Goal: Transaction & Acquisition: Purchase product/service

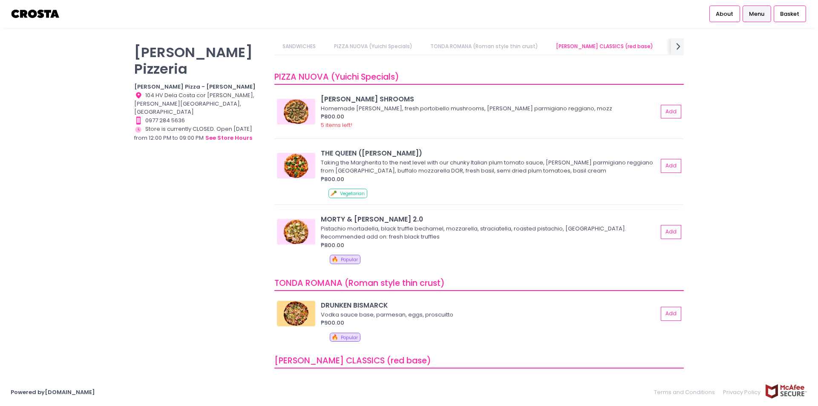
scroll to position [85, 0]
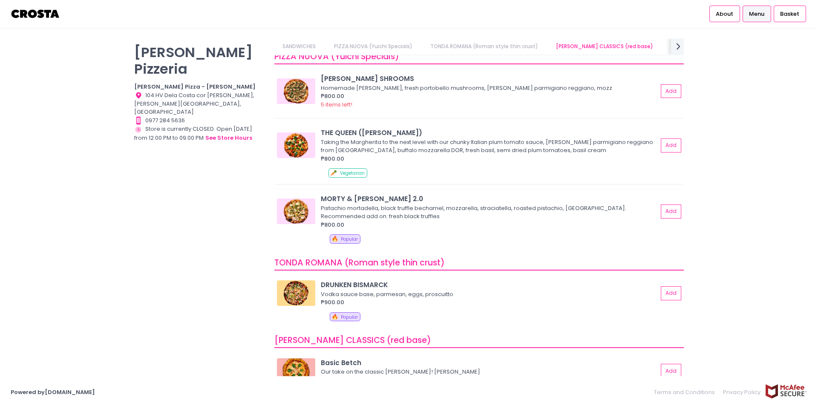
click at [433, 207] on div "Pistachio mortadella, black truffle bechamel, mozzarella, straciatella, roasted…" at bounding box center [488, 212] width 334 height 17
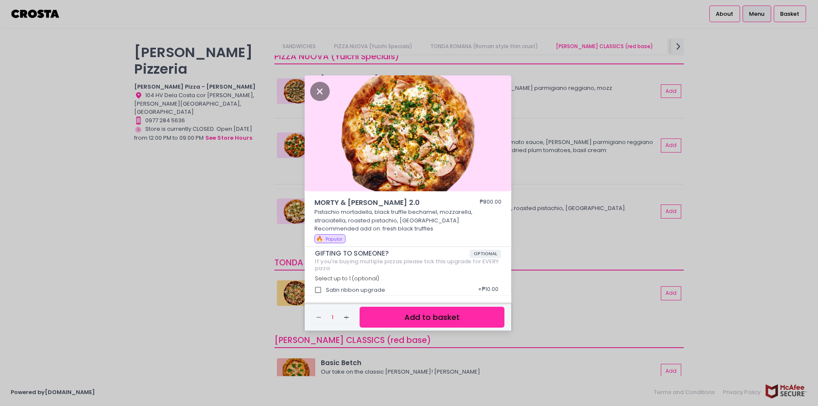
scroll to position [3, 0]
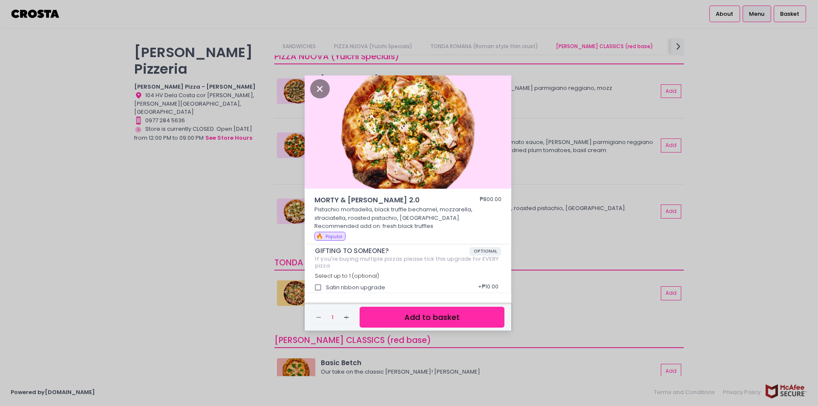
click at [250, 150] on div "MORTY & [PERSON_NAME] 2.0 ₱800.00 Pistachio mortadella, black truffle bechamel,…" at bounding box center [409, 203] width 818 height 406
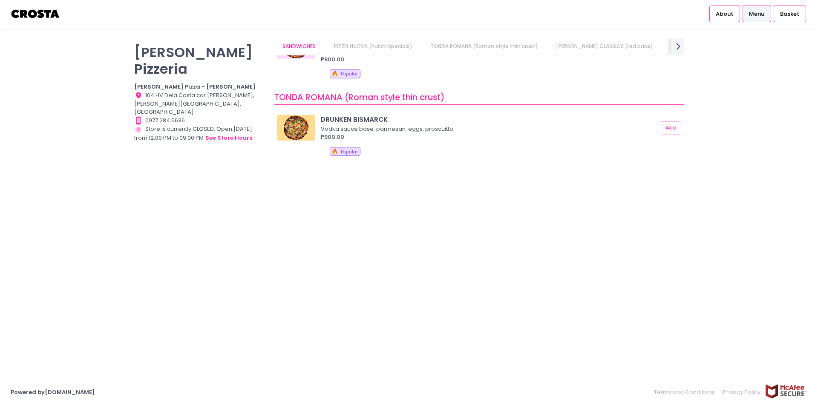
scroll to position [0, 0]
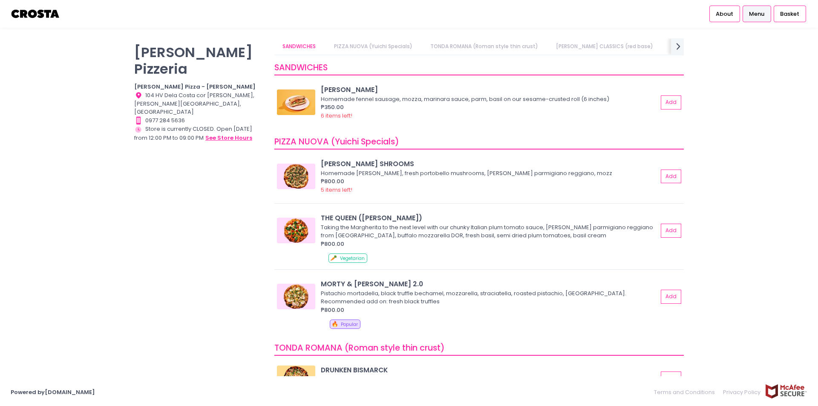
click at [239, 133] on button "see store hours" at bounding box center [229, 137] width 48 height 9
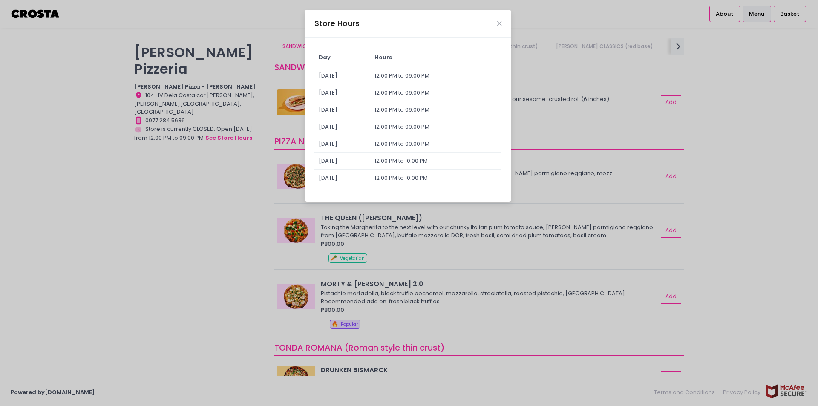
click at [328, 110] on td "[DATE]" at bounding box center [342, 109] width 56 height 17
click at [417, 105] on td "12:00 PM to 09:00 PM" at bounding box center [435, 109] width 131 height 17
click at [501, 21] on icon "Close" at bounding box center [499, 23] width 4 height 6
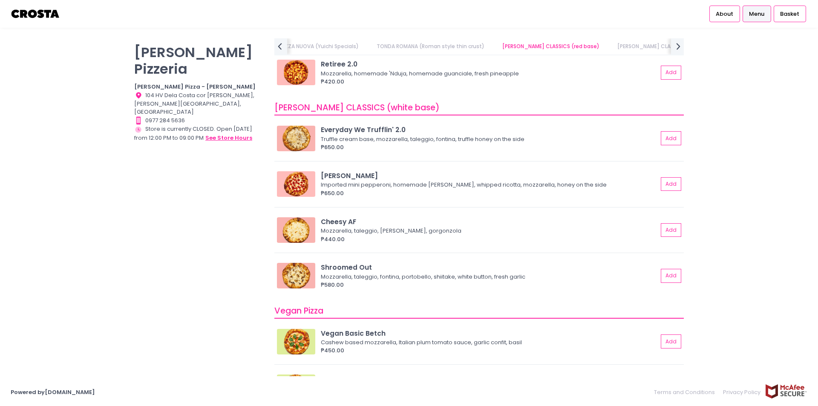
scroll to position [462, 0]
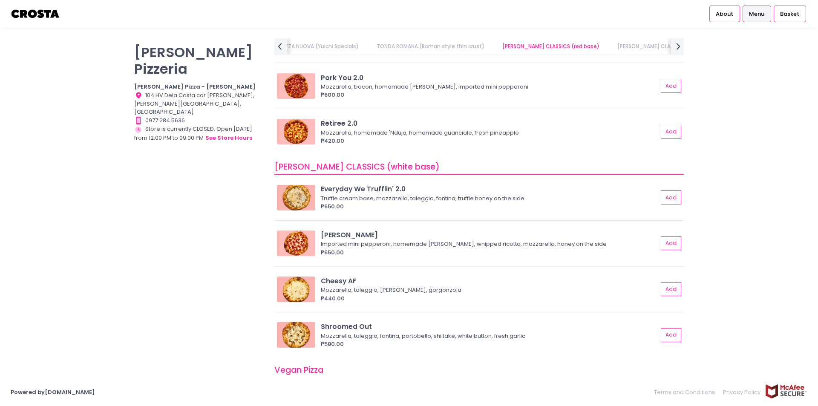
click at [354, 195] on div "Truffle cream base, mozzarella, taleggio, fontina, truffle honey on the side" at bounding box center [488, 198] width 334 height 9
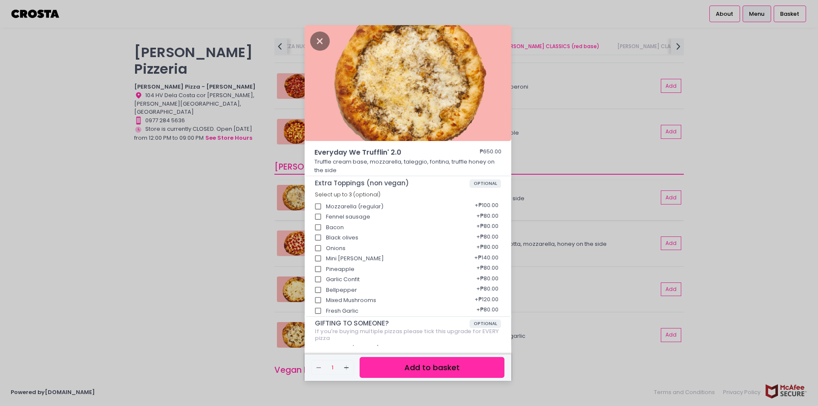
scroll to position [58, 0]
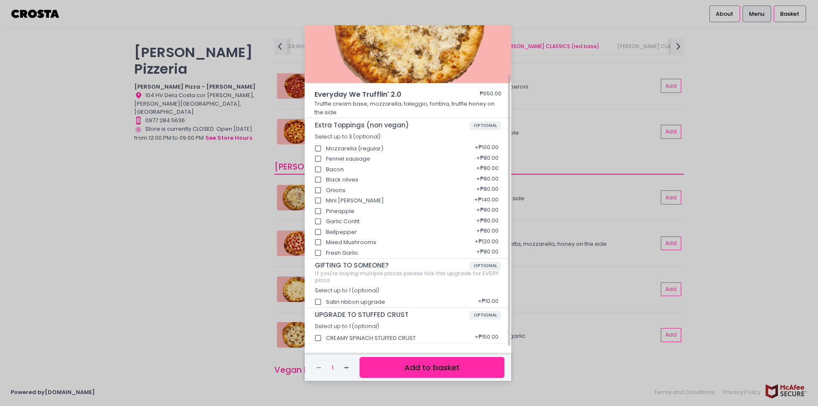
click at [315, 337] on input "CREAMY SPINACH STUFFED CRUST" at bounding box center [318, 338] width 16 height 16
checkbox input "true"
click at [198, 161] on div "Everyday We Trufflin' 2.0 ₱650.00 Truffle cream base, mozzarella, taleggio, fon…" at bounding box center [409, 203] width 818 height 406
